Goal: Navigation & Orientation: Find specific page/section

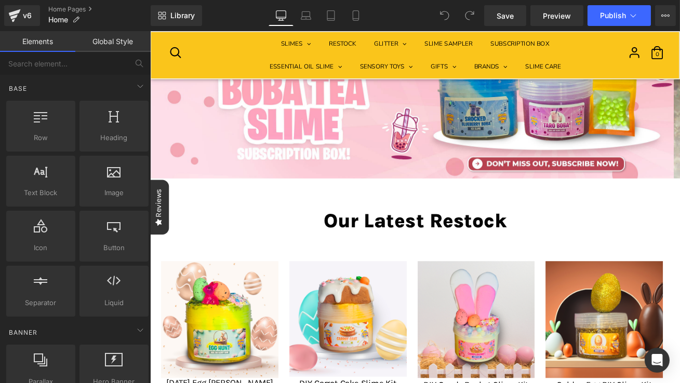
scroll to position [141, 0]
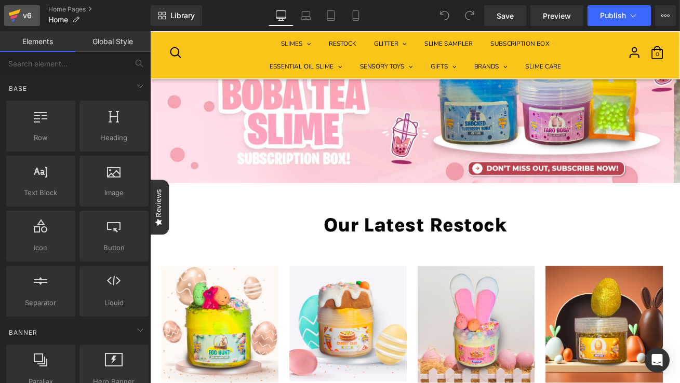
click at [13, 11] on icon at bounding box center [15, 12] width 12 height 7
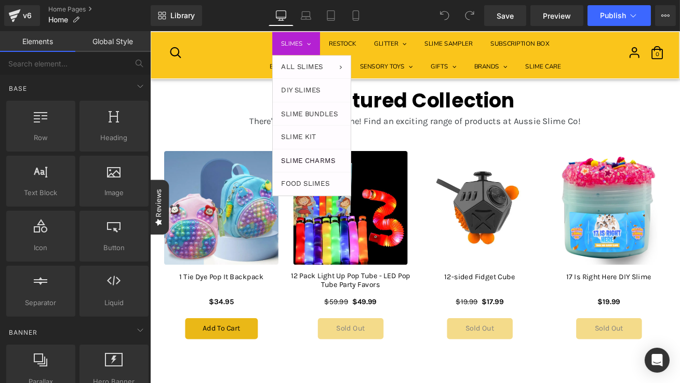
scroll to position [3036, 0]
